Goal: Task Accomplishment & Management: Manage account settings

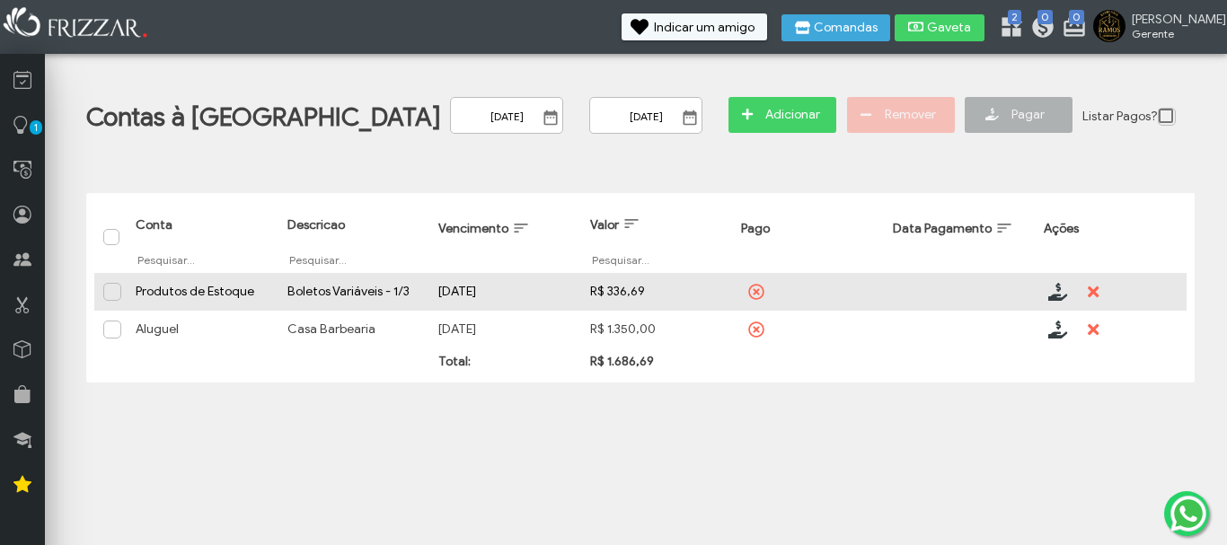
click at [581, 287] on td "Valor R$ 336,69 R$ 336,69" at bounding box center [657, 292] width 152 height 38
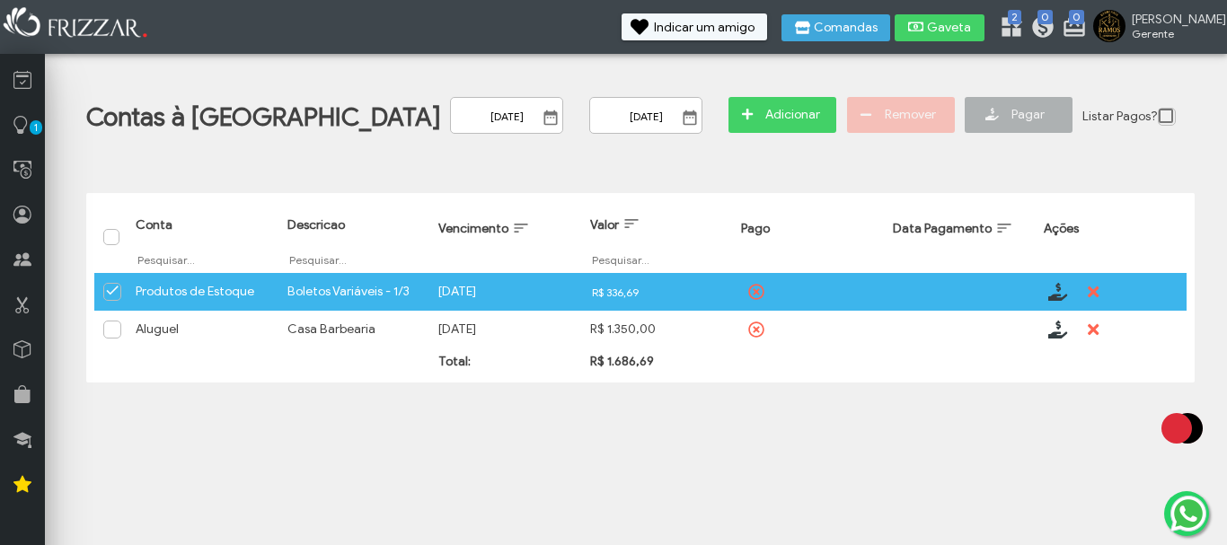
drag, startPoint x: 620, startPoint y: 293, endPoint x: 564, endPoint y: 304, distance: 56.7
click at [587, 305] on td "Valor R$ 336,69 R$ 336,69" at bounding box center [657, 292] width 152 height 38
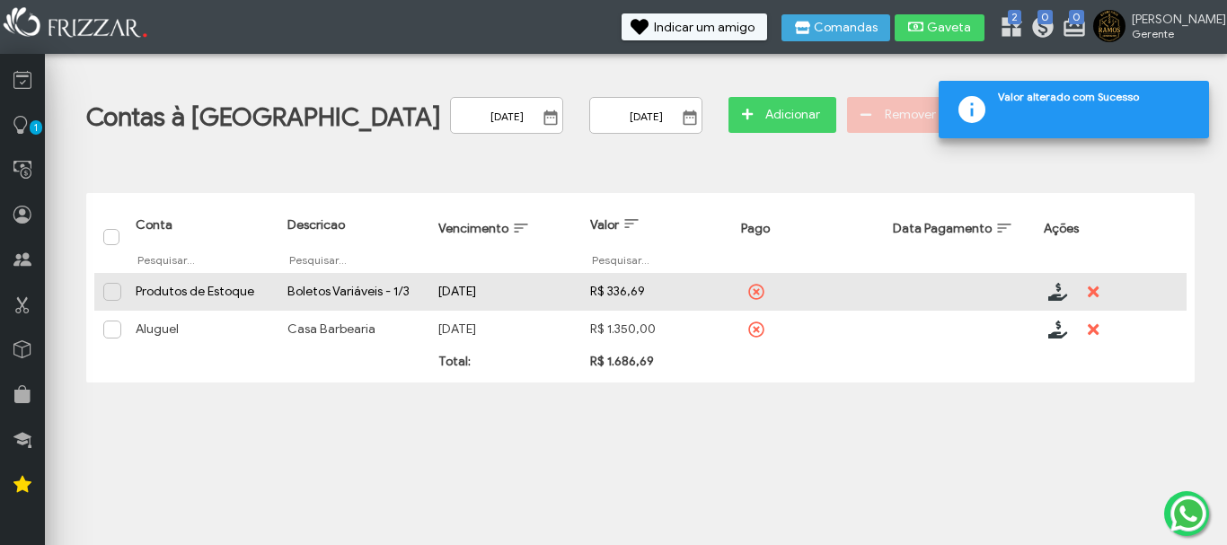
click at [400, 287] on td "Descricao Boletos Variáveis - 1/3" at bounding box center [354, 292] width 152 height 38
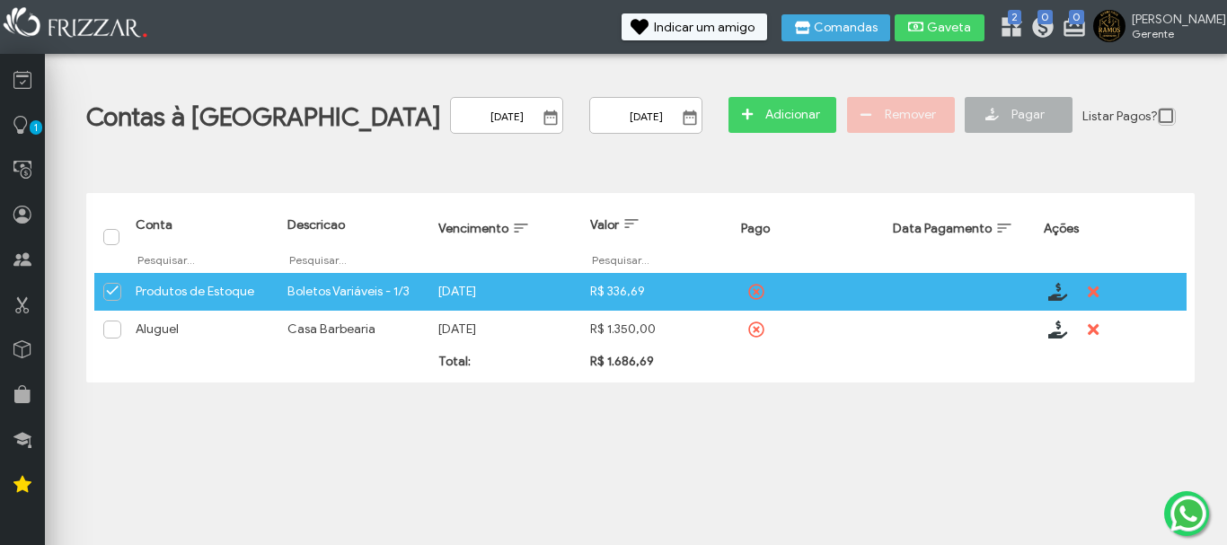
click at [400, 287] on td "Descricao Boletos Variáveis - 1/3" at bounding box center [354, 292] width 152 height 38
drag, startPoint x: 400, startPoint y: 287, endPoint x: 428, endPoint y: 287, distance: 28.7
click at [410, 287] on td "Descricao Boletos Variáveis - 1/3" at bounding box center [354, 292] width 152 height 38
click at [754, 292] on td "Pago ui-button" at bounding box center [808, 292] width 152 height 38
click at [422, 297] on td "Descricao Boletos Variáveis - 1/3" at bounding box center [354, 292] width 152 height 38
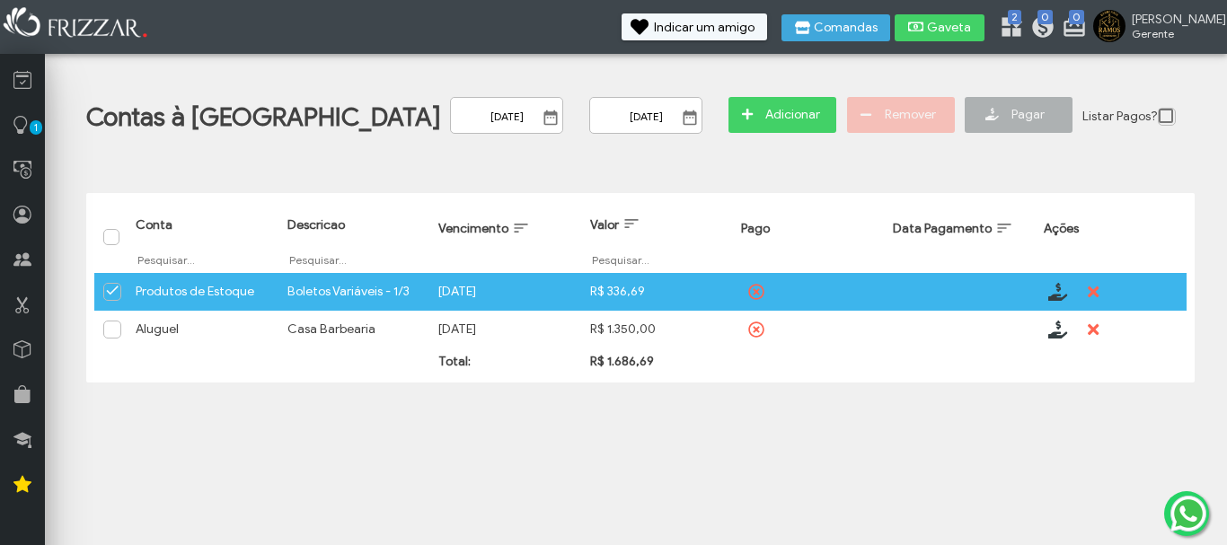
click at [422, 297] on td "Descricao Boletos Variáveis - 1/3" at bounding box center [354, 292] width 152 height 38
click at [1095, 292] on icon "submit" at bounding box center [1093, 292] width 11 height 11
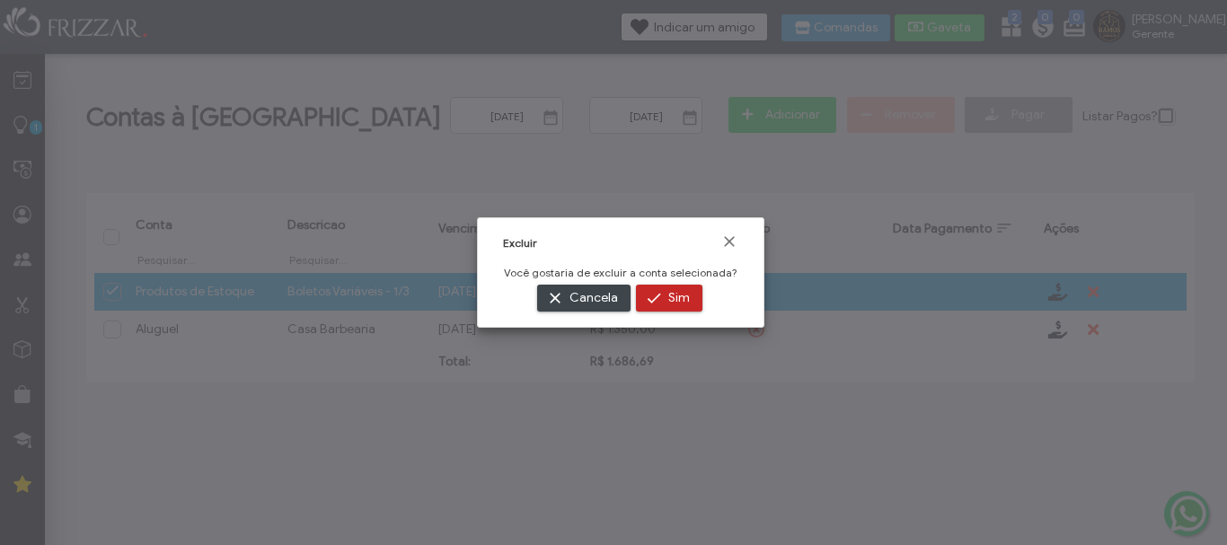
click at [658, 299] on button "Sim" at bounding box center [669, 298] width 66 height 27
